Goal: Information Seeking & Learning: Learn about a topic

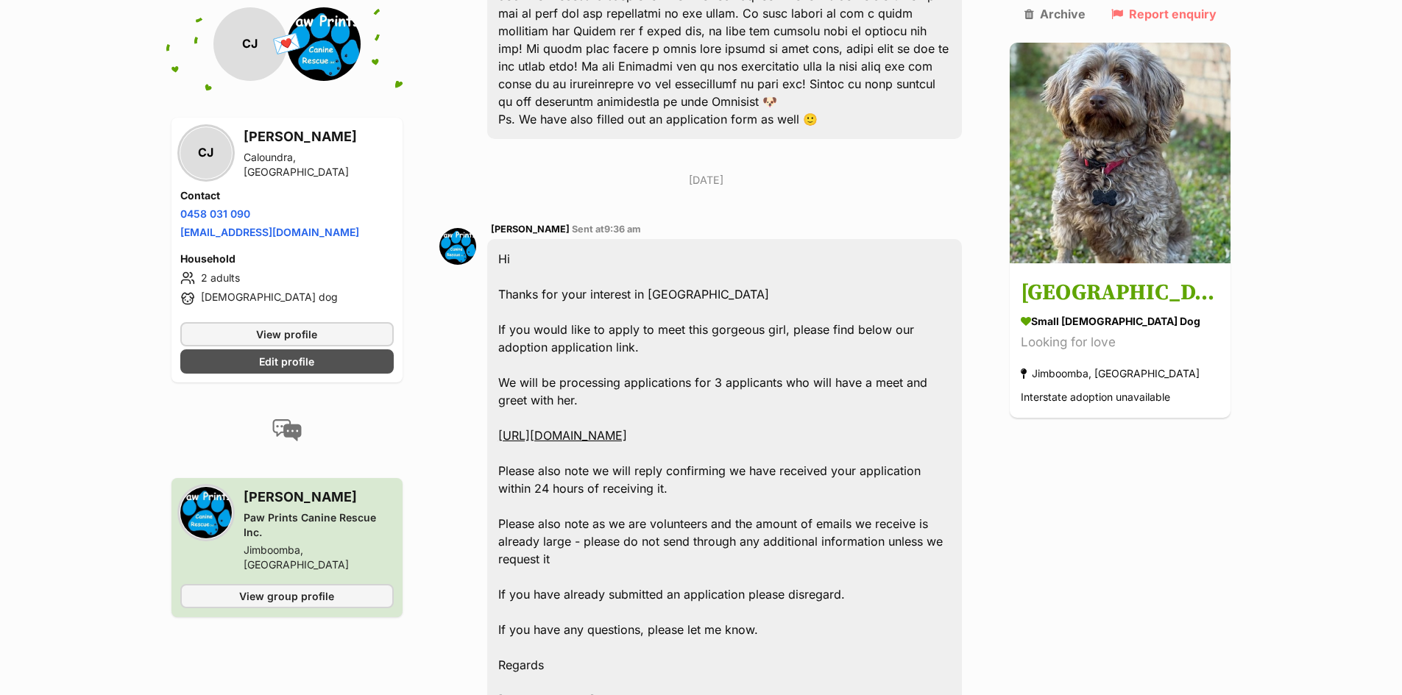
scroll to position [427, 0]
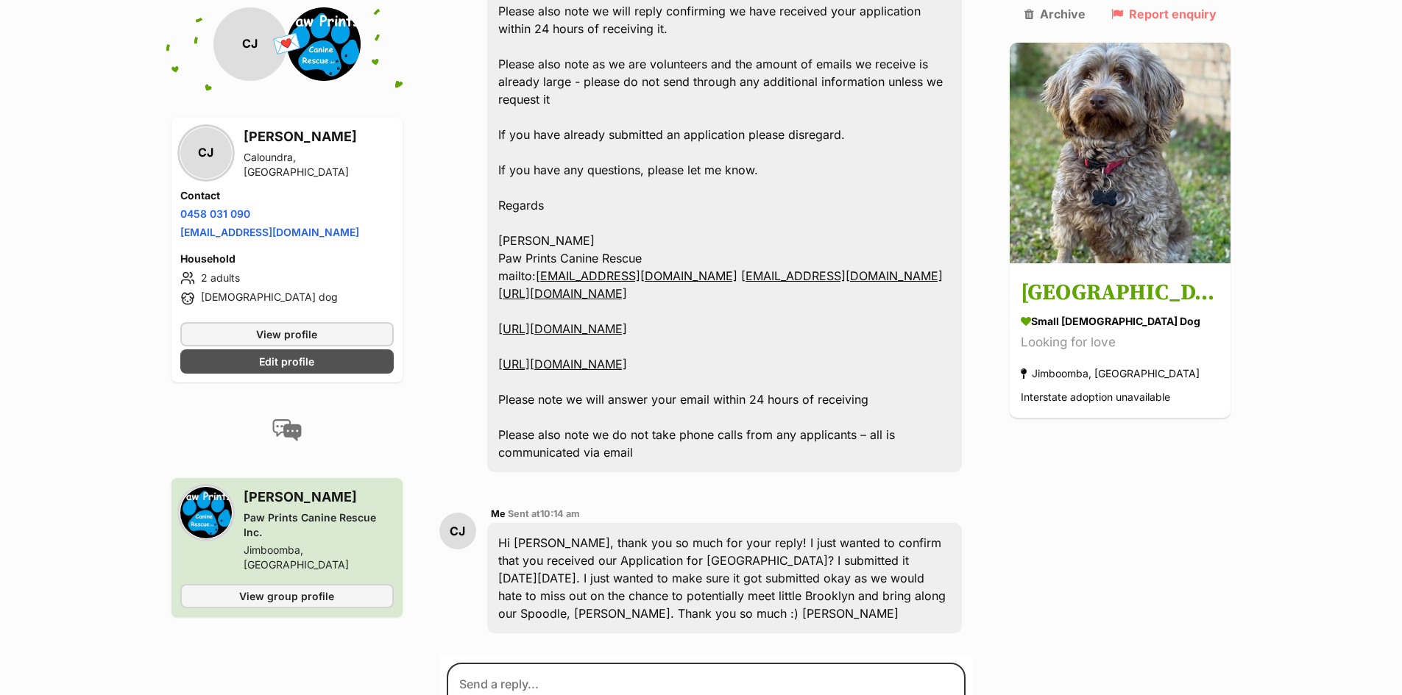
scroll to position [887, 0]
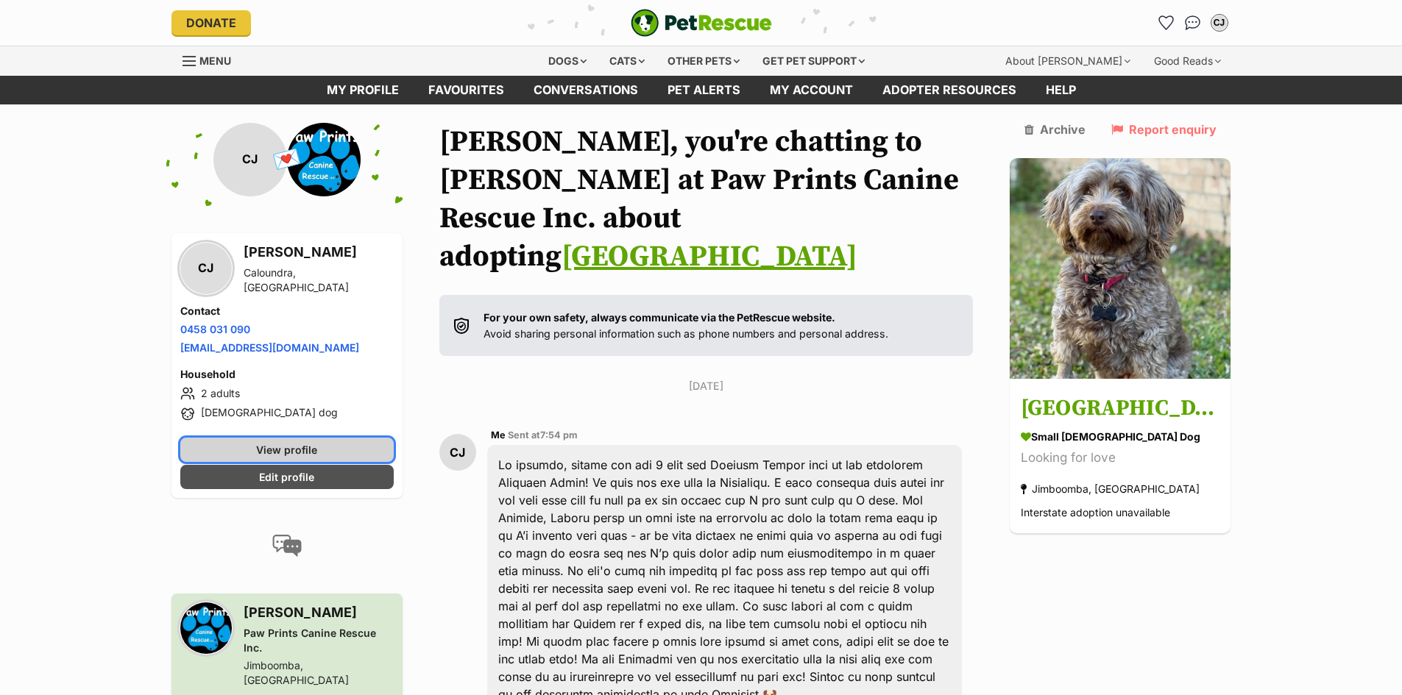
click at [300, 447] on span "View profile" at bounding box center [286, 449] width 61 height 15
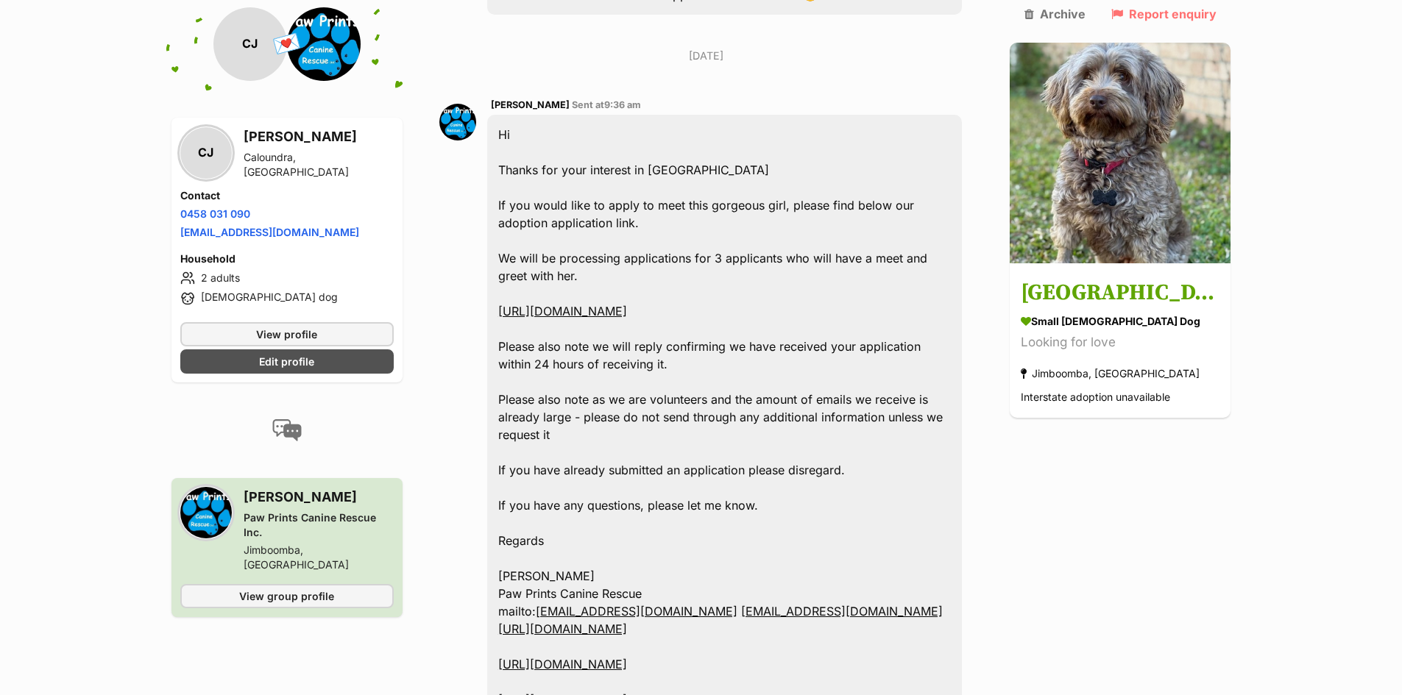
scroll to position [723, 0]
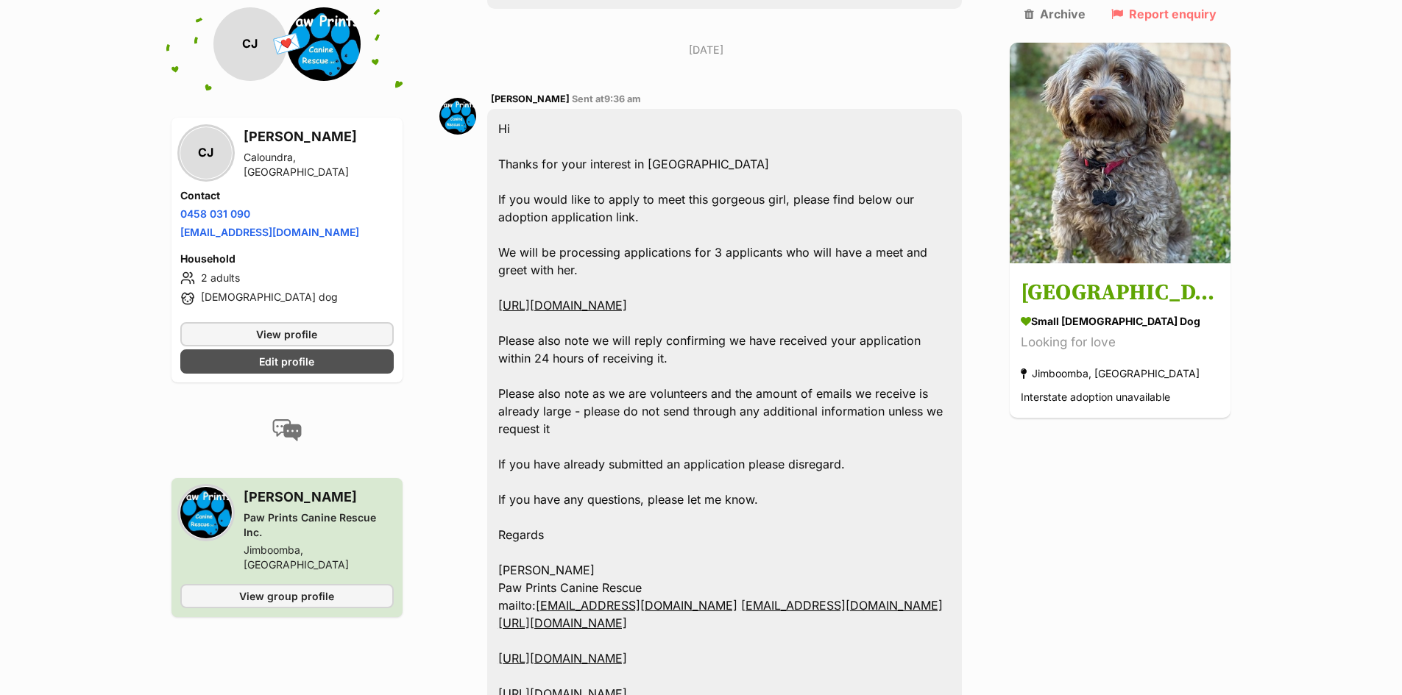
drag, startPoint x: 692, startPoint y: 277, endPoint x: 652, endPoint y: 320, distance: 58.8
click at [652, 320] on div "Hi Thanks for your interest in Brooklyn If you would like to apply to meet this…" at bounding box center [724, 455] width 475 height 693
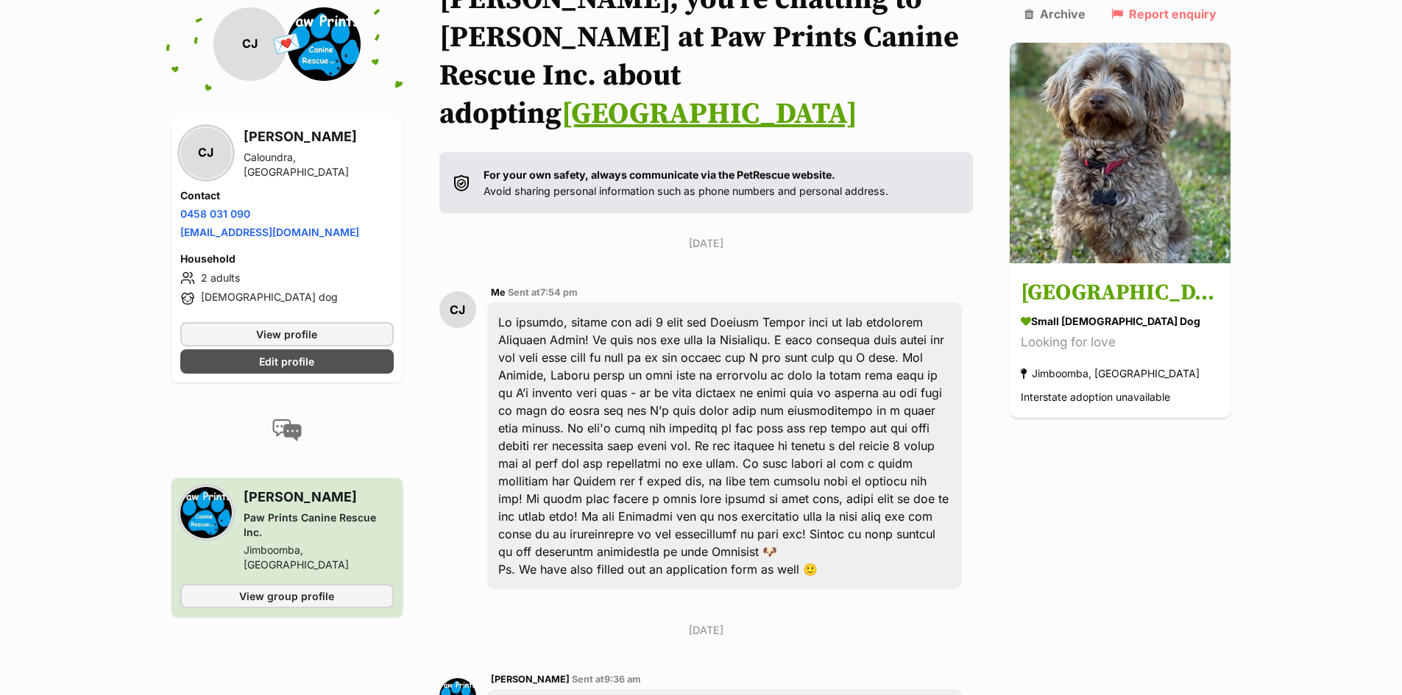
scroll to position [0, 0]
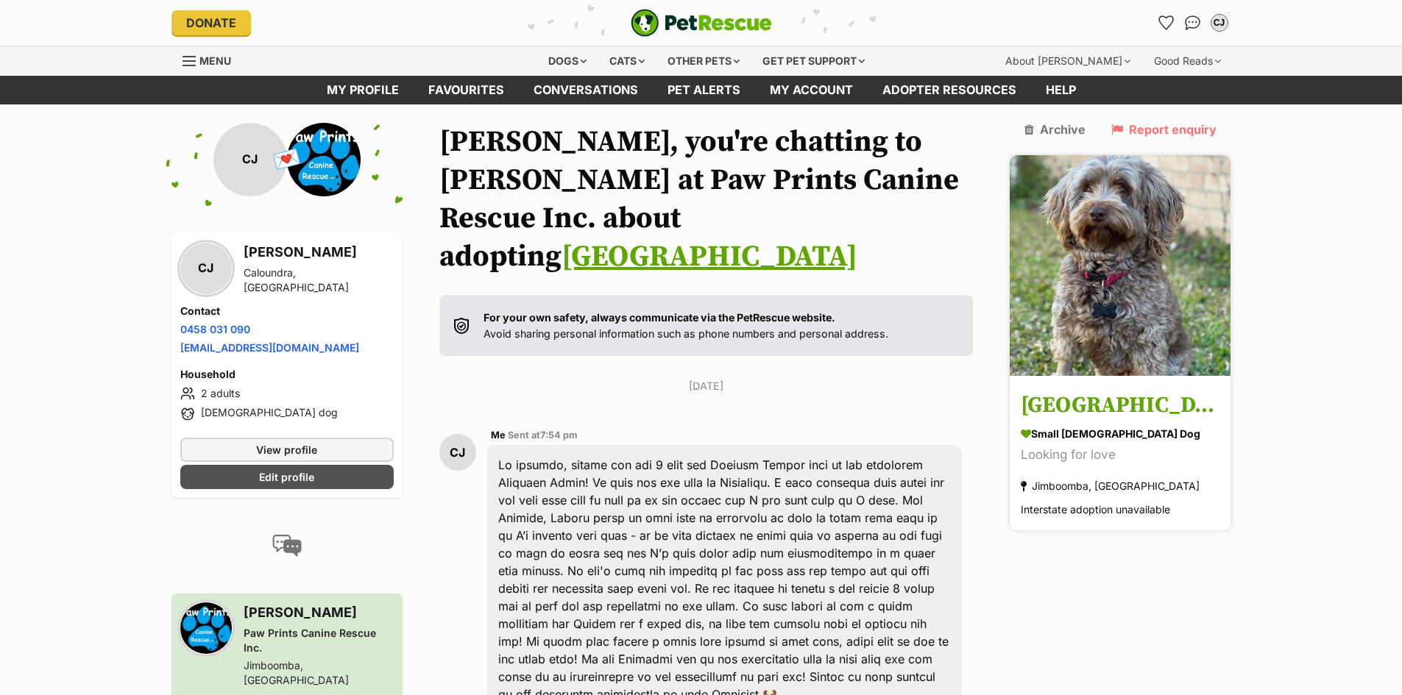
click at [1149, 171] on img at bounding box center [1119, 265] width 221 height 221
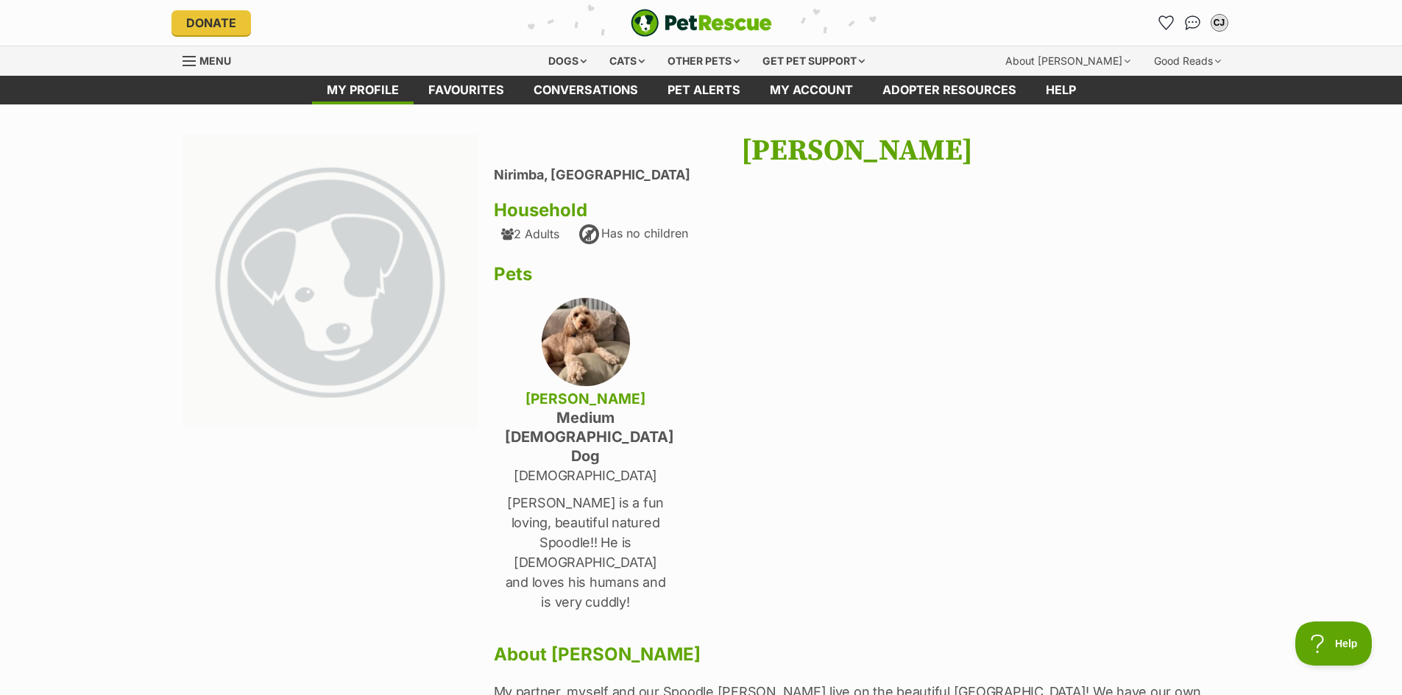
click at [365, 263] on img at bounding box center [330, 282] width 296 height 296
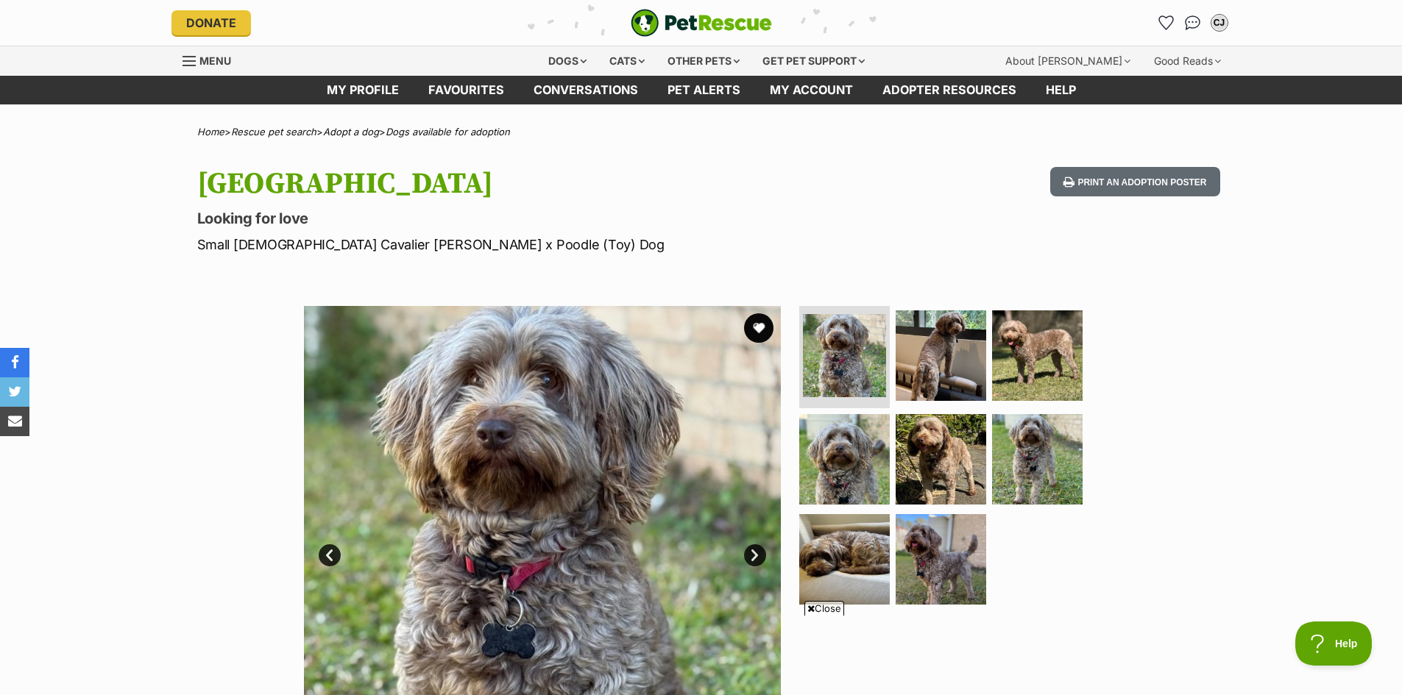
scroll to position [264, 0]
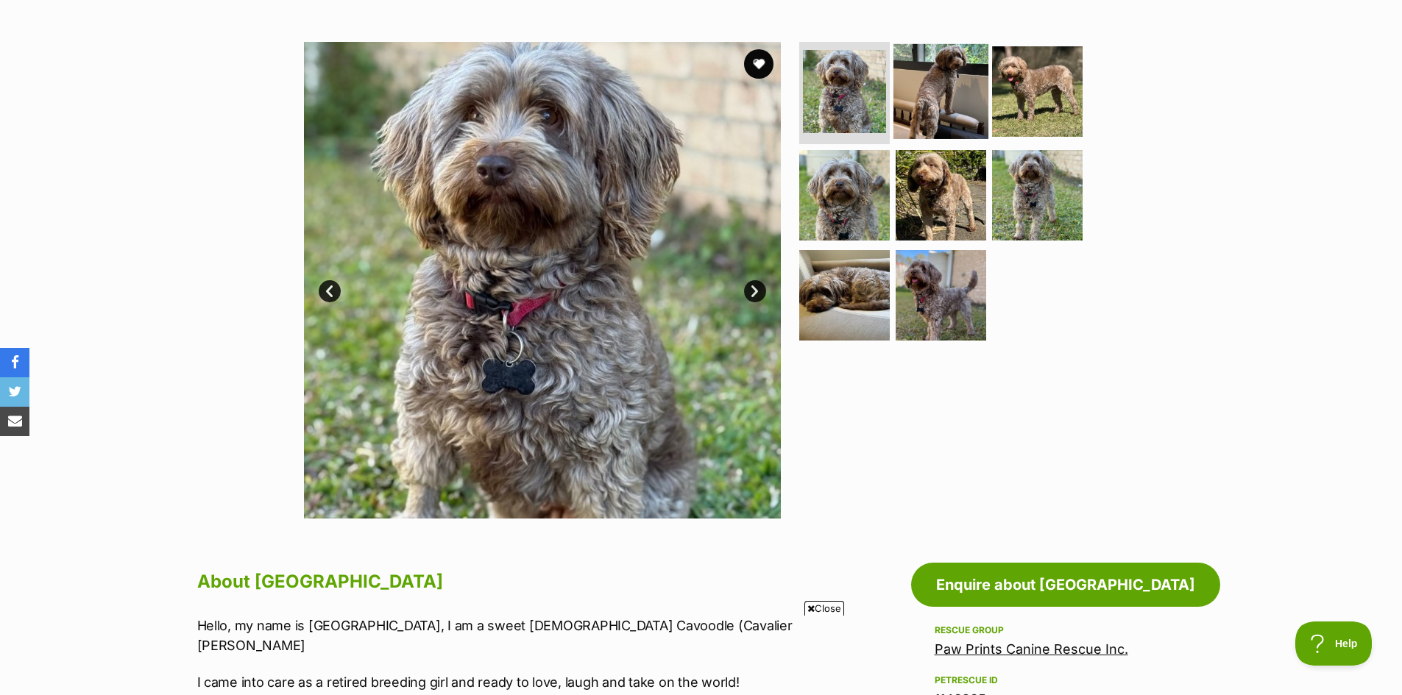
click at [943, 60] on img at bounding box center [940, 90] width 95 height 95
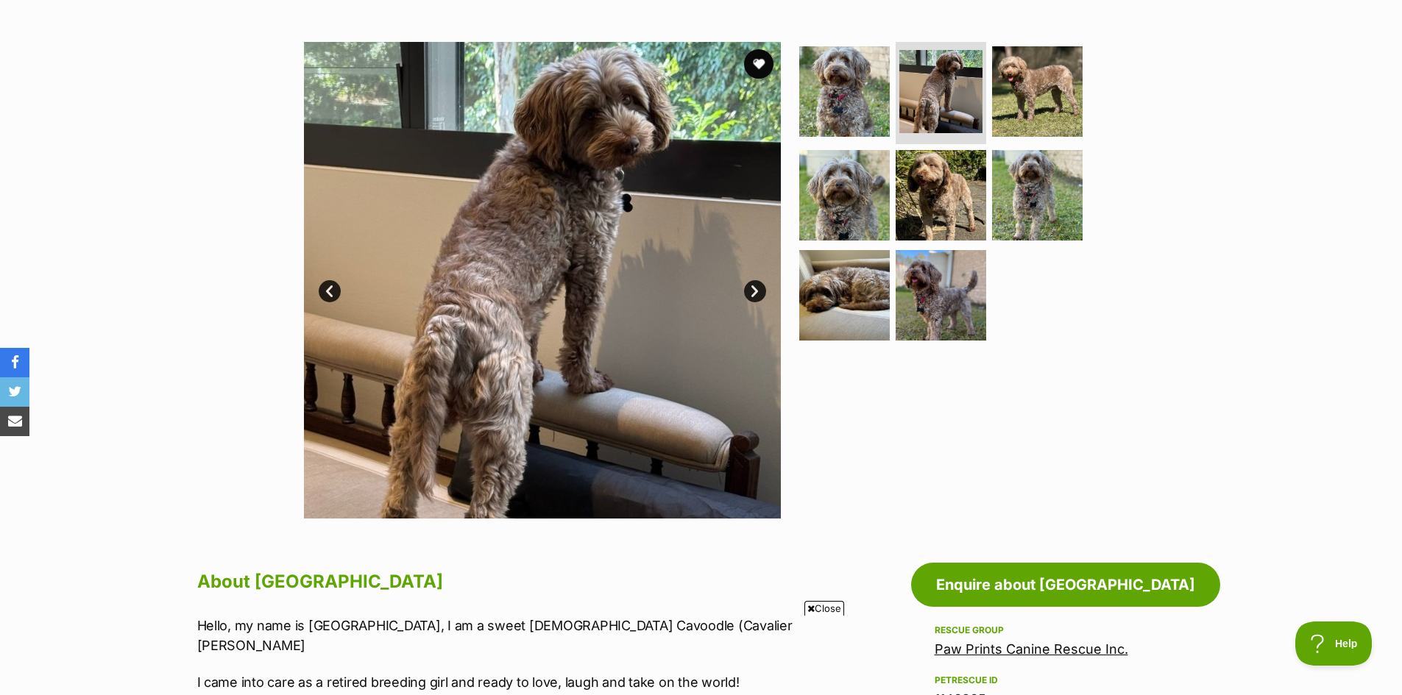
click at [834, 611] on span "Close" at bounding box center [824, 608] width 40 height 15
click at [1015, 93] on img at bounding box center [1037, 90] width 95 height 95
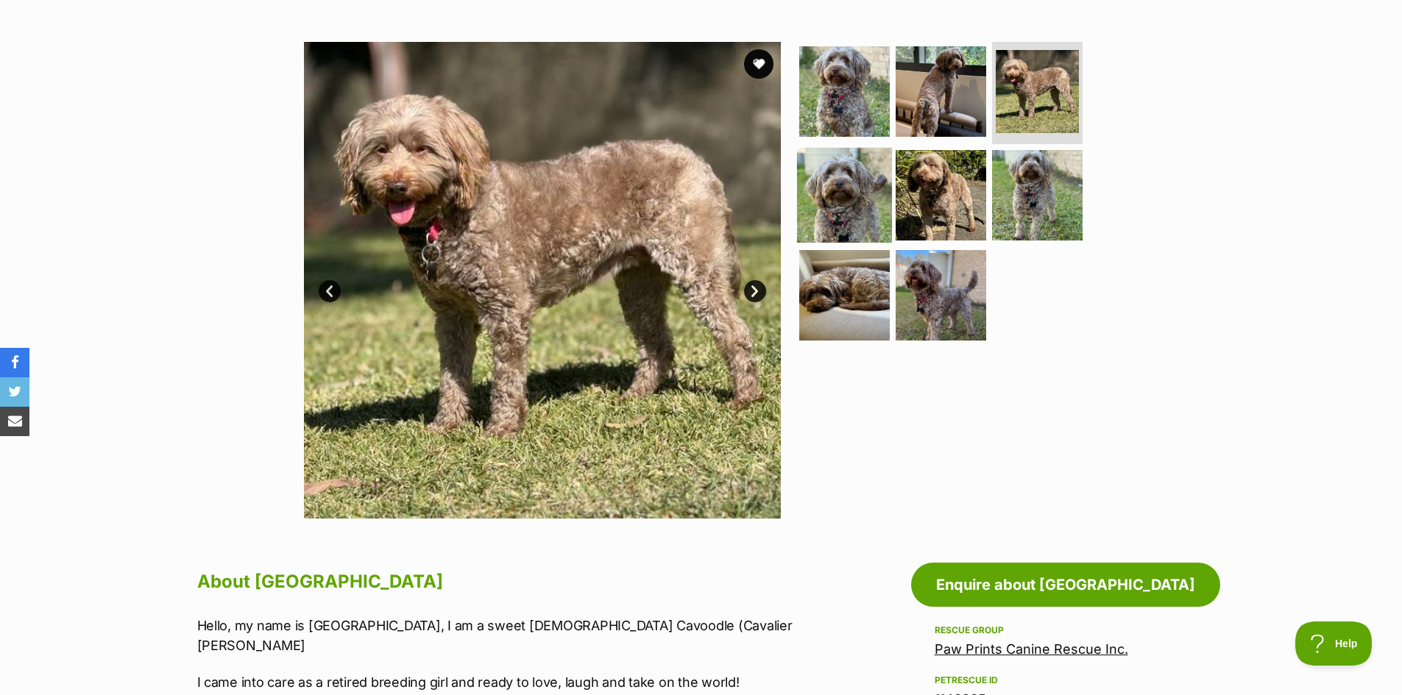
click at [853, 186] on img at bounding box center [844, 195] width 95 height 95
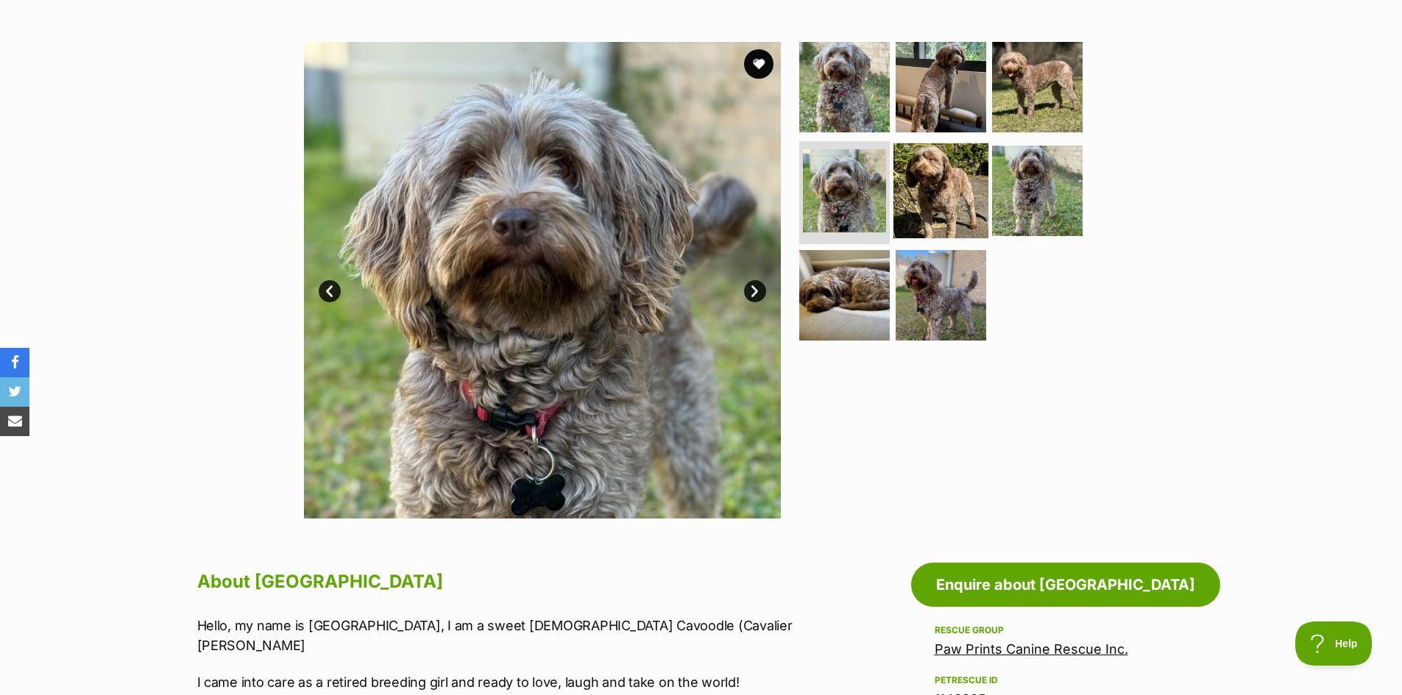
click at [905, 166] on img at bounding box center [940, 190] width 95 height 95
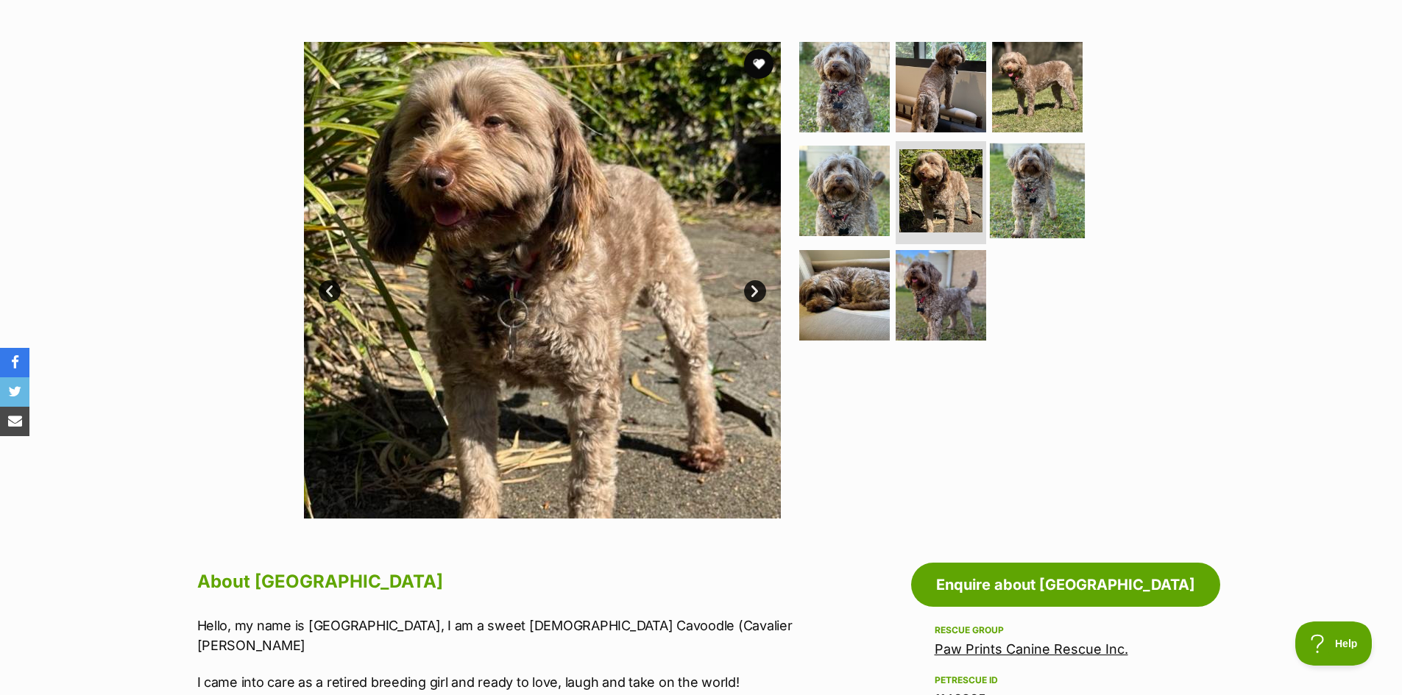
click at [1001, 165] on img at bounding box center [1037, 190] width 95 height 95
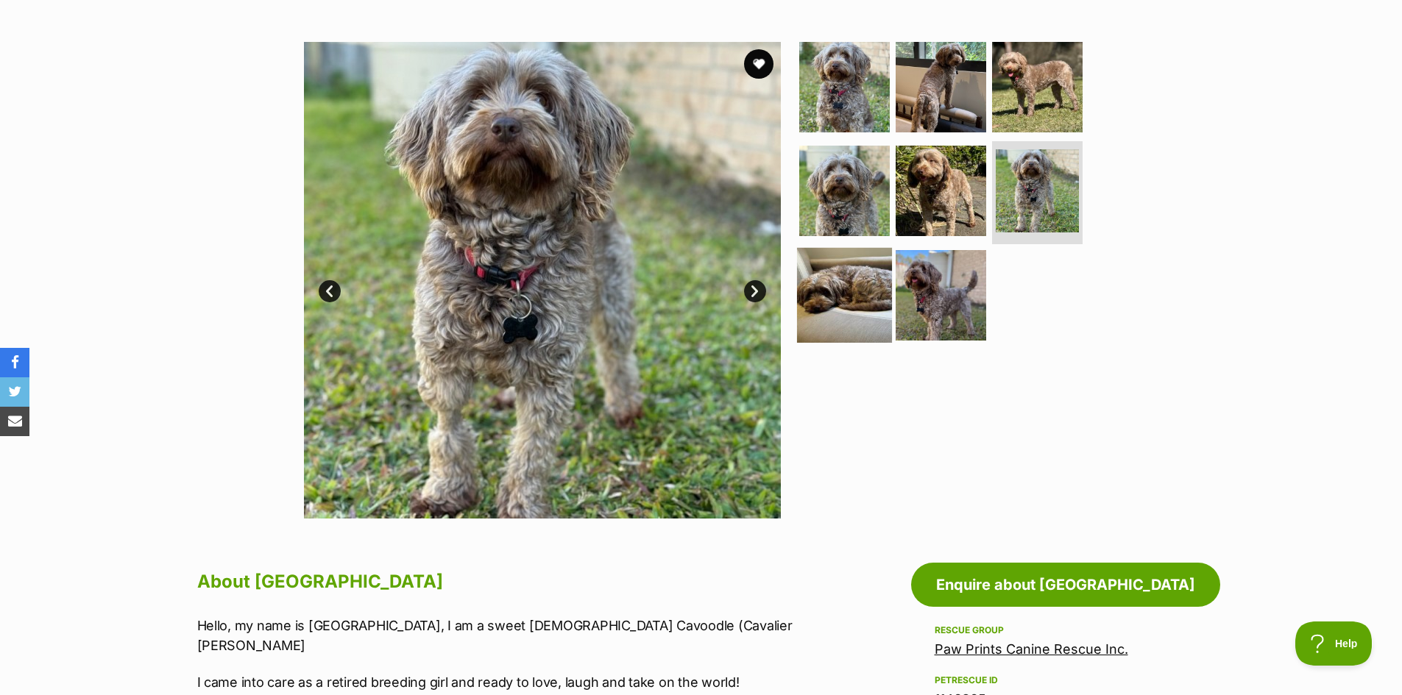
click at [851, 285] on img at bounding box center [844, 295] width 95 height 95
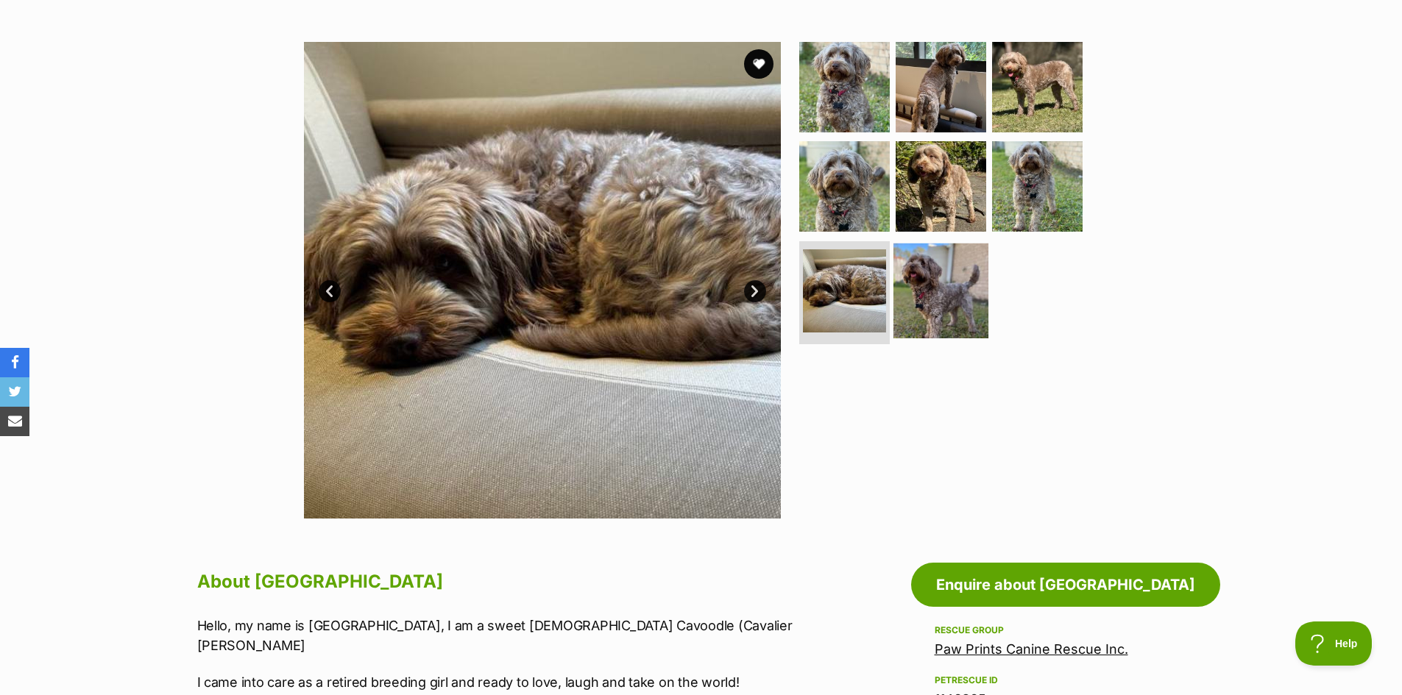
click at [932, 270] on img at bounding box center [940, 291] width 95 height 95
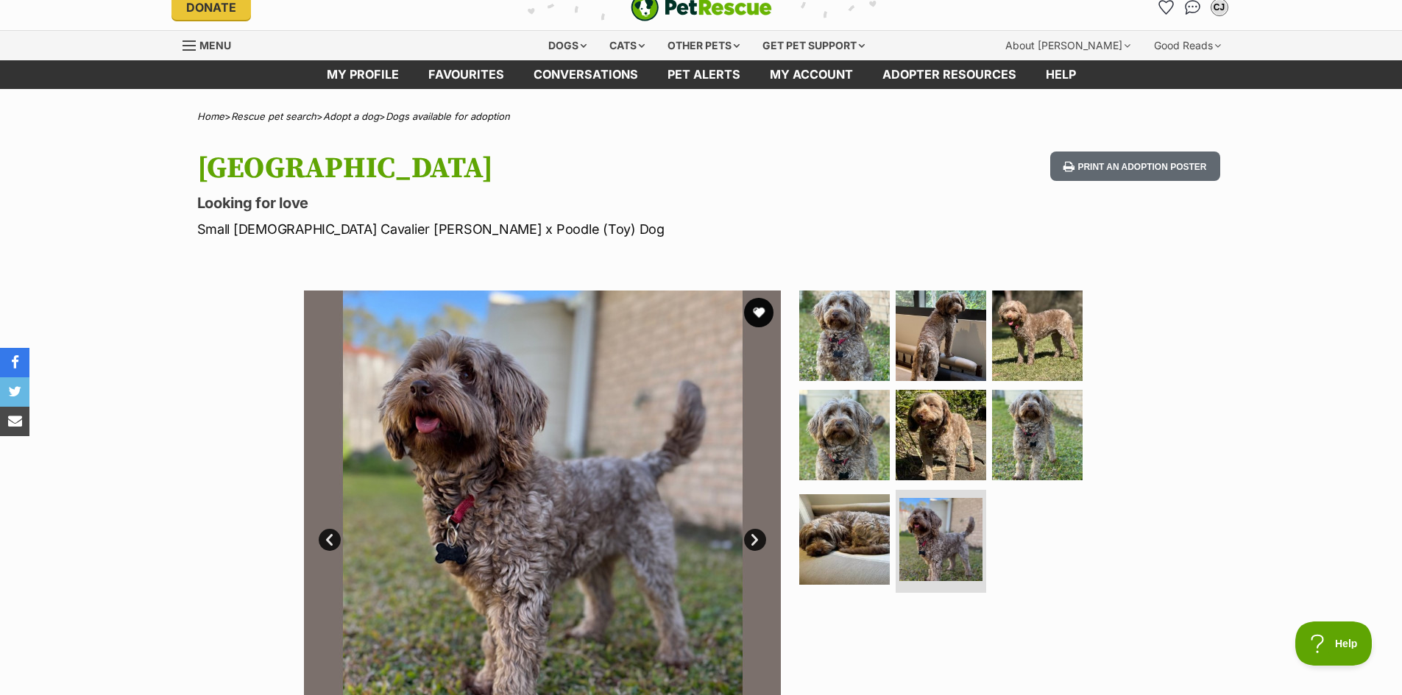
scroll to position [191, 0]
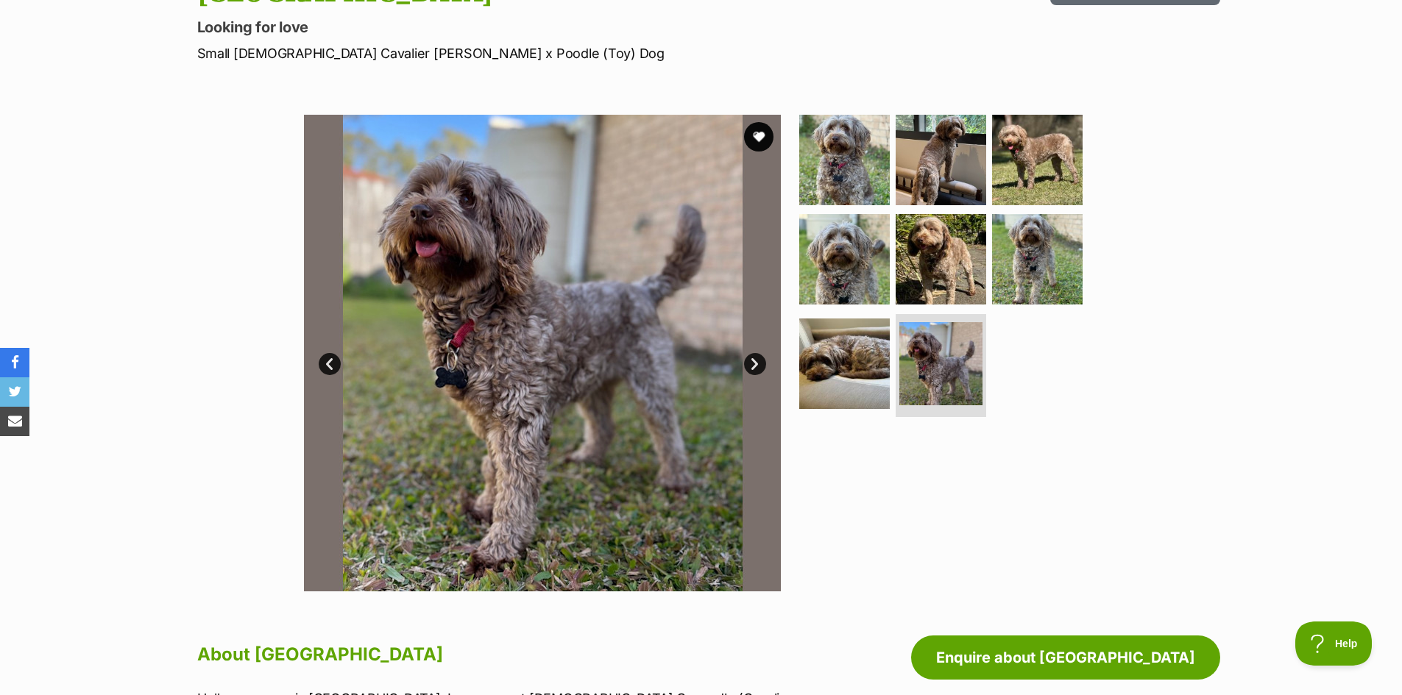
click at [439, 324] on img at bounding box center [542, 353] width 477 height 477
click at [331, 361] on link "Prev" at bounding box center [330, 364] width 22 height 22
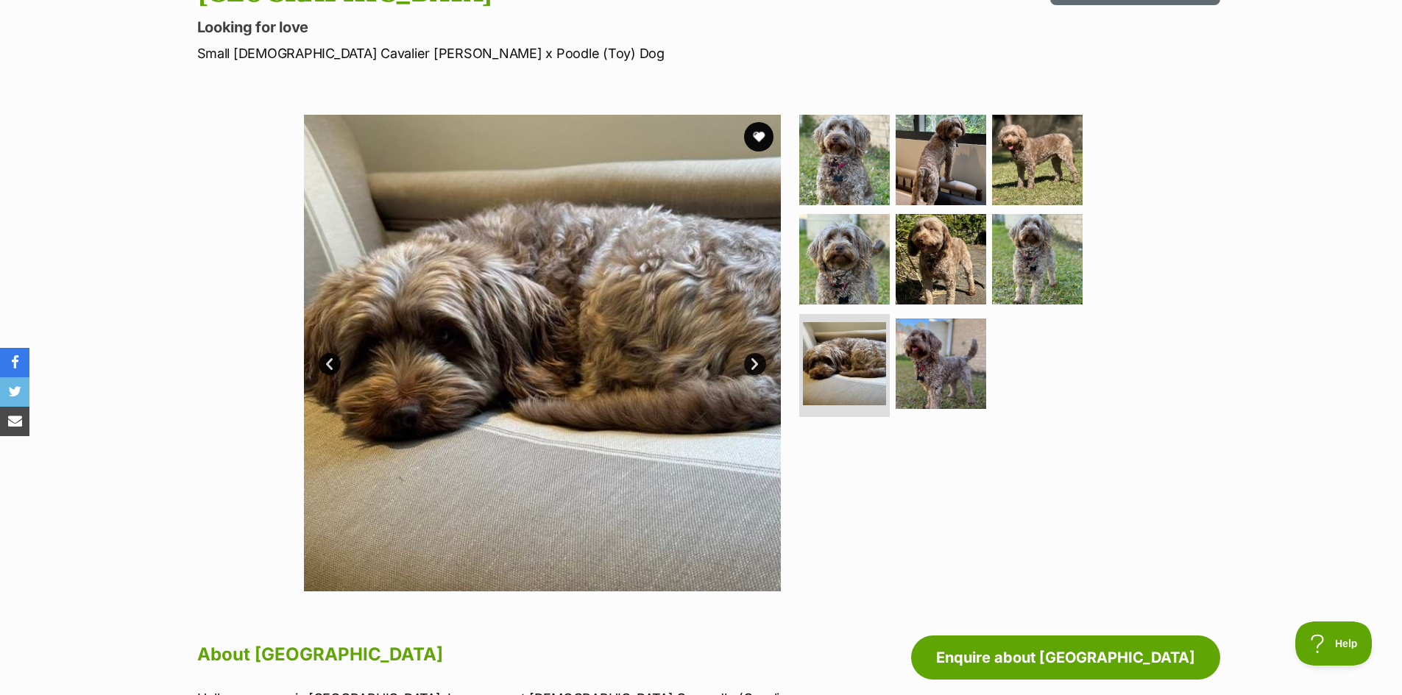
click at [758, 362] on link "Next" at bounding box center [755, 364] width 22 height 22
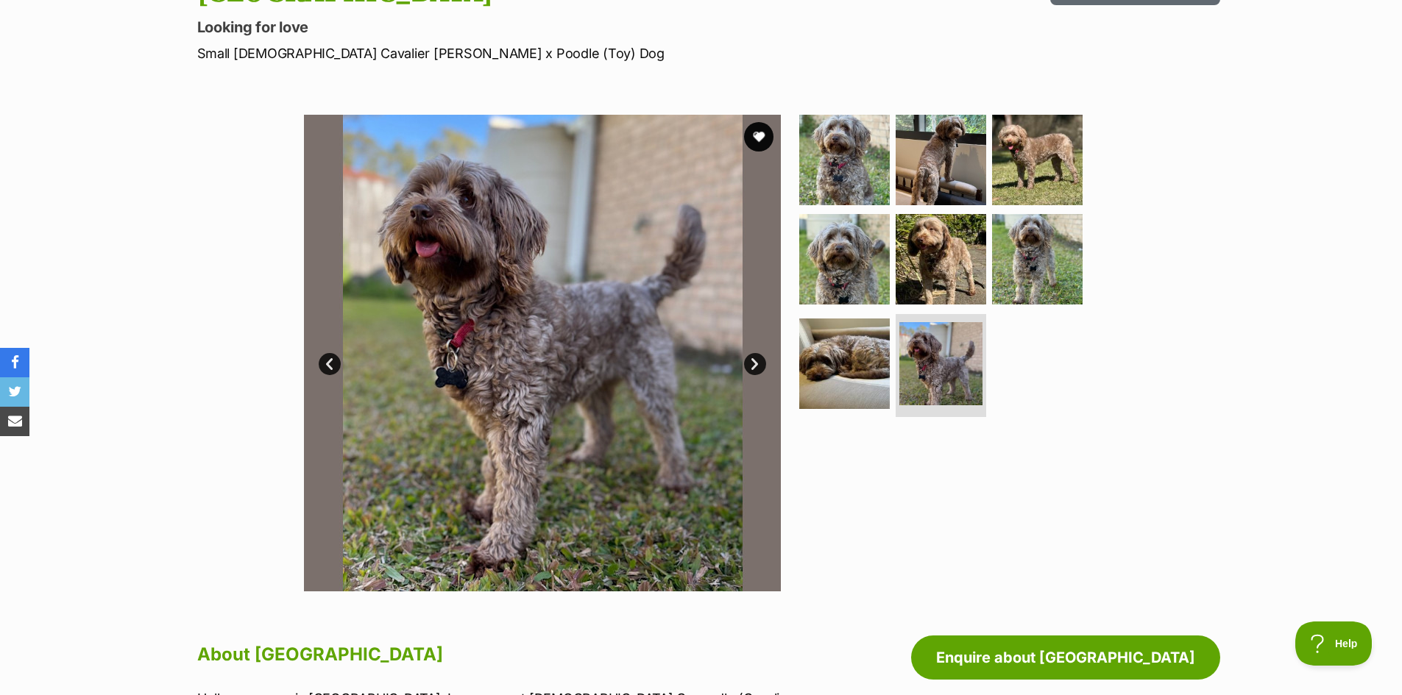
click at [540, 309] on img at bounding box center [542, 353] width 477 height 477
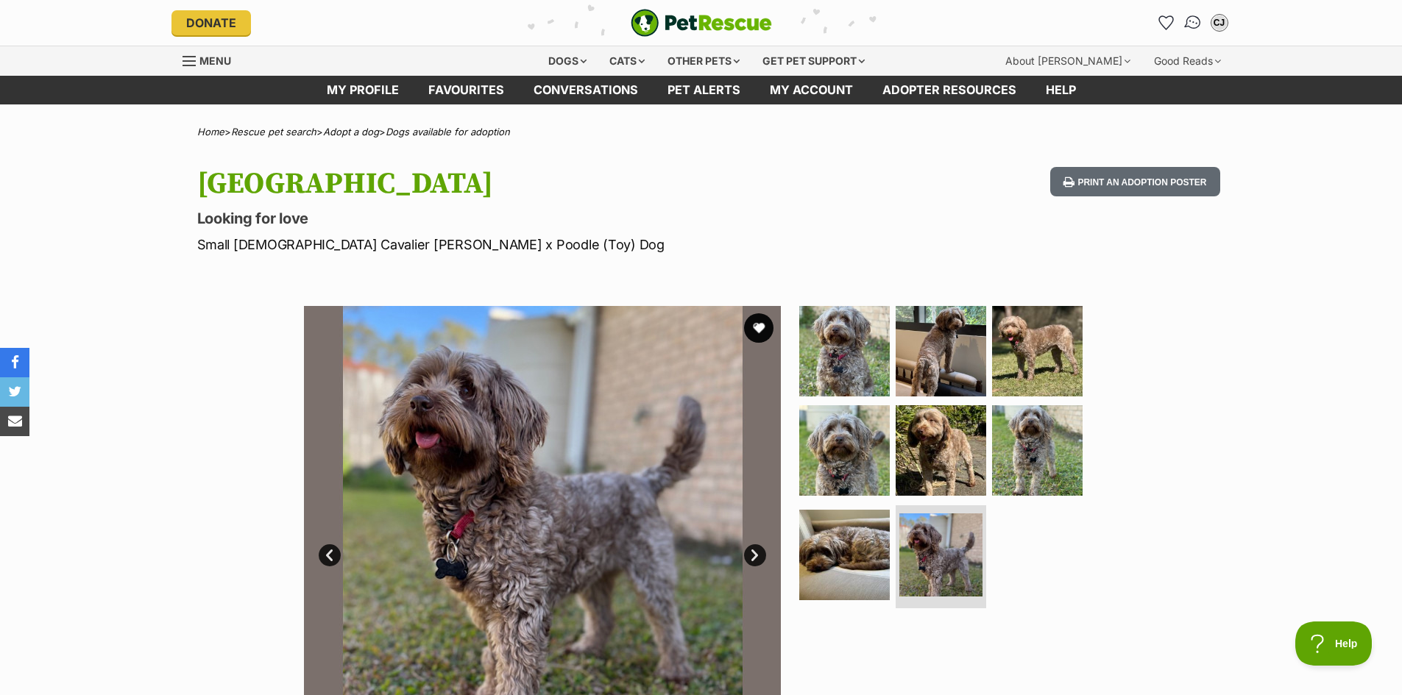
click at [1193, 21] on img "Conversations" at bounding box center [1192, 22] width 20 height 19
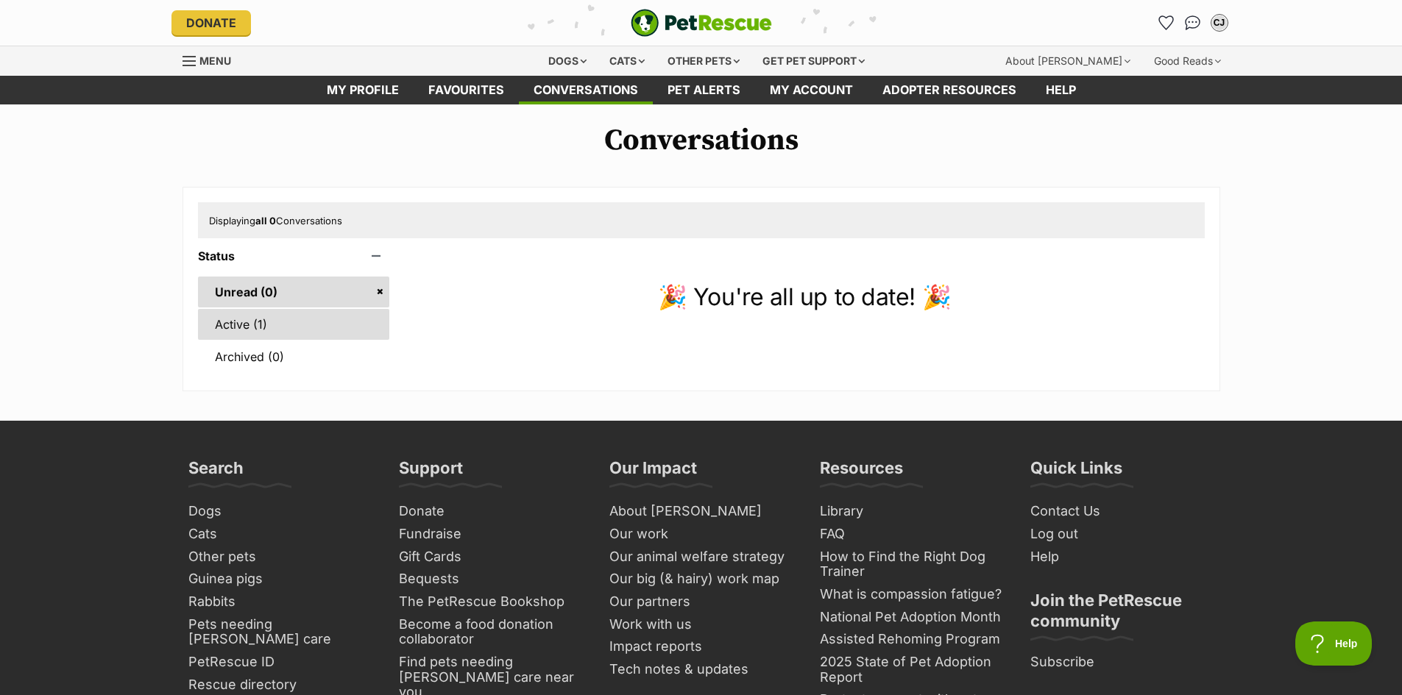
click at [259, 325] on link "Active (1)" at bounding box center [294, 324] width 192 height 31
